Goal: Transaction & Acquisition: Book appointment/travel/reservation

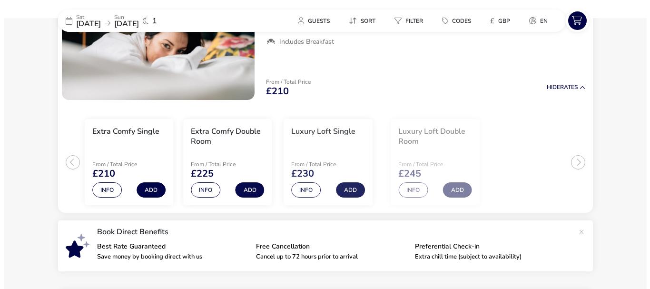
scroll to position [143, 0]
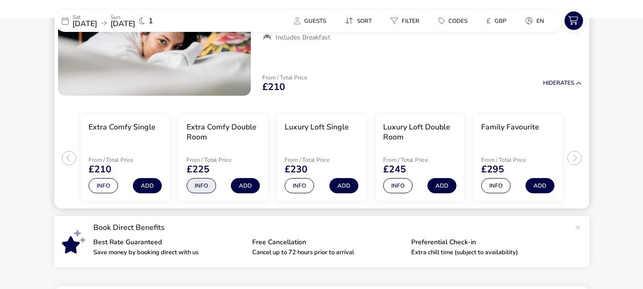
click at [205, 183] on button "Info" at bounding box center [202, 185] width 30 height 15
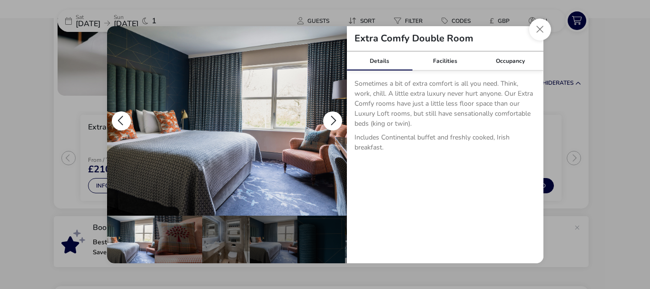
click at [328, 120] on button "details" at bounding box center [332, 120] width 19 height 19
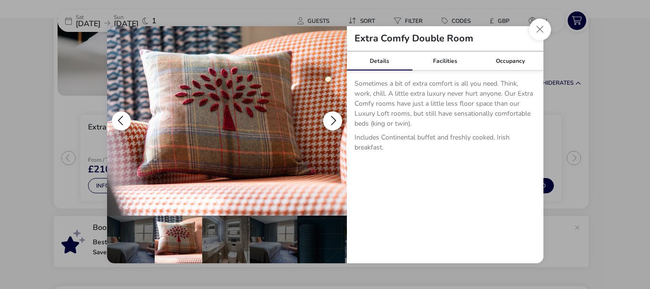
click at [328, 120] on button "details" at bounding box center [332, 120] width 19 height 19
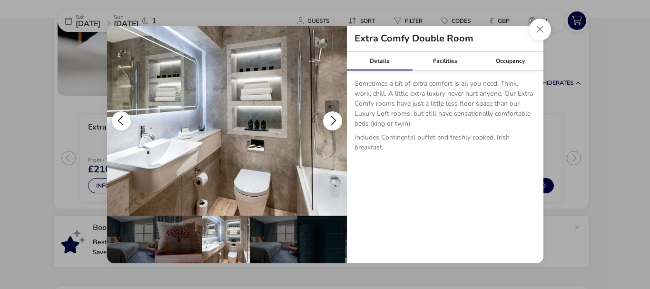
scroll to position [0, 48]
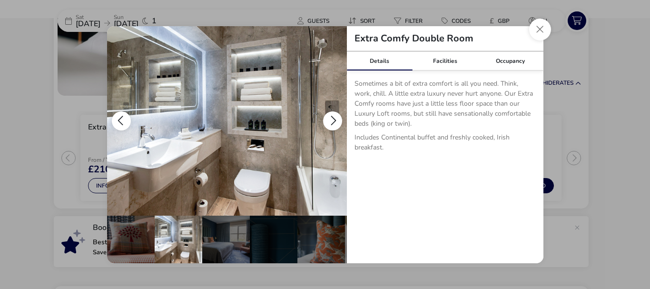
click at [329, 120] on button "details" at bounding box center [332, 120] width 19 height 19
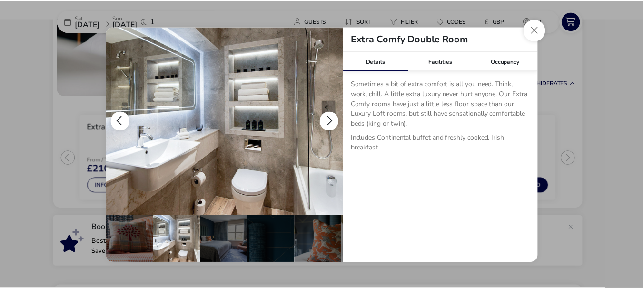
scroll to position [0, 93]
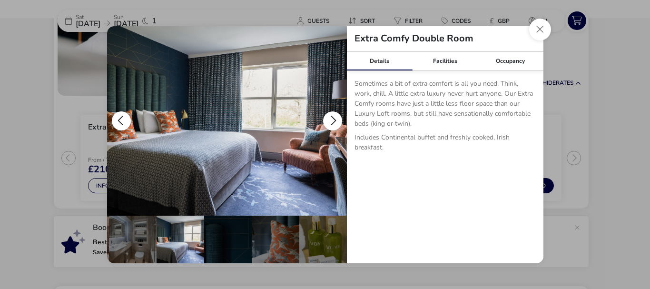
click at [329, 120] on button "details" at bounding box center [332, 120] width 19 height 19
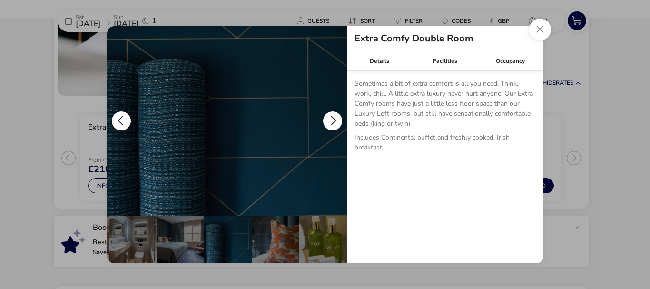
click at [329, 120] on button "details" at bounding box center [332, 120] width 19 height 19
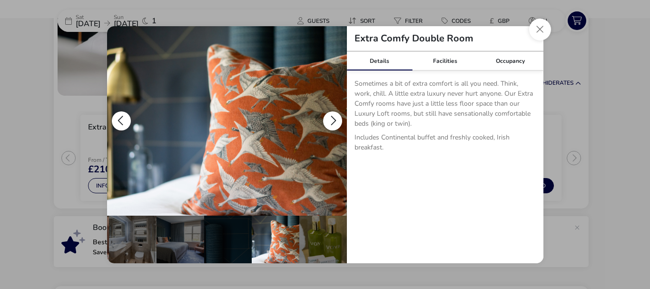
click at [329, 120] on button "details" at bounding box center [332, 120] width 19 height 19
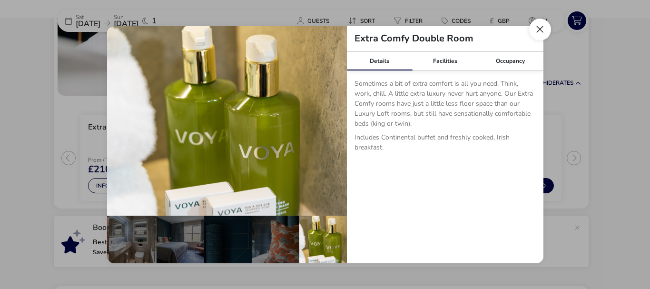
click at [538, 29] on button "Close dialog" at bounding box center [540, 30] width 22 height 22
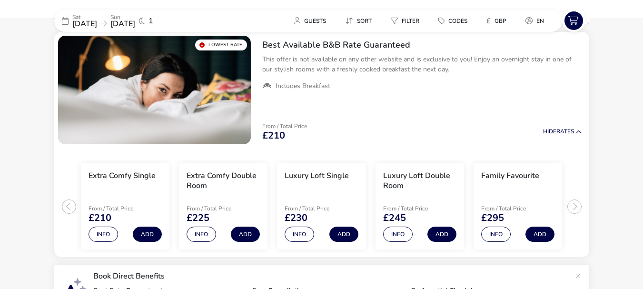
scroll to position [95, 0]
